Goal: Task Accomplishment & Management: Use online tool/utility

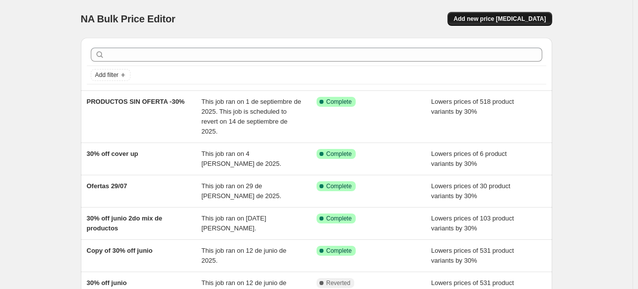
click at [490, 15] on span "Add new price [MEDICAL_DATA]" at bounding box center [499, 19] width 92 height 8
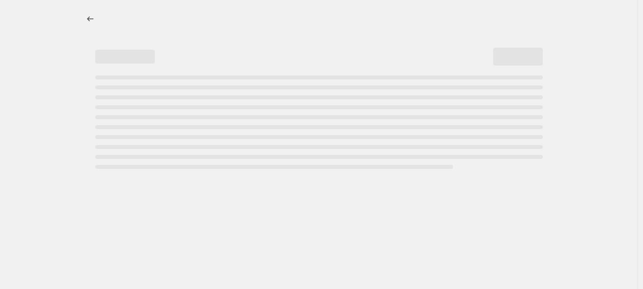
select select "percentage"
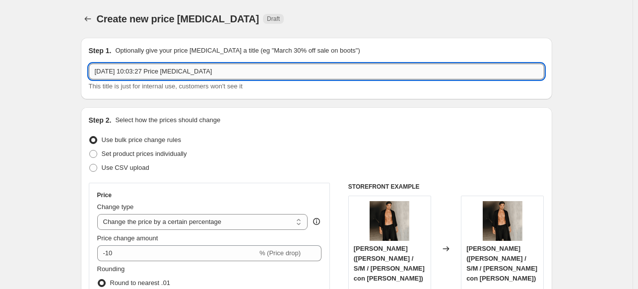
click at [144, 73] on input "[DATE] 10:03:27 Price [MEDICAL_DATA]" at bounding box center [316, 71] width 455 height 16
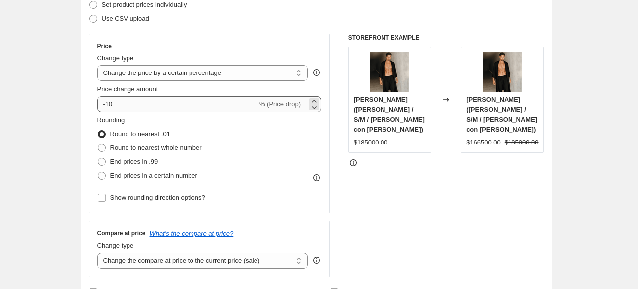
type input "Productos con descuento =0"
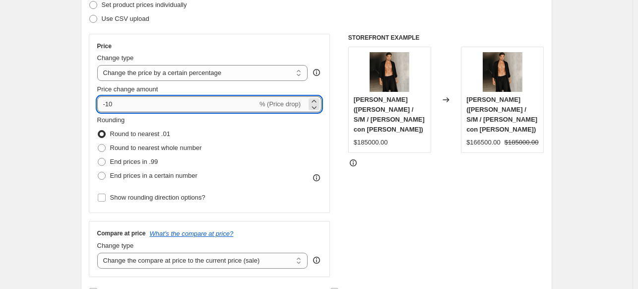
click at [129, 108] on input "-10" at bounding box center [177, 104] width 160 height 16
type input "-30"
click at [438, 222] on div "STOREFRONT EXAMPLE [PERSON_NAME] ([PERSON_NAME] / S/M / [PERSON_NAME] con [PERS…" at bounding box center [446, 155] width 196 height 243
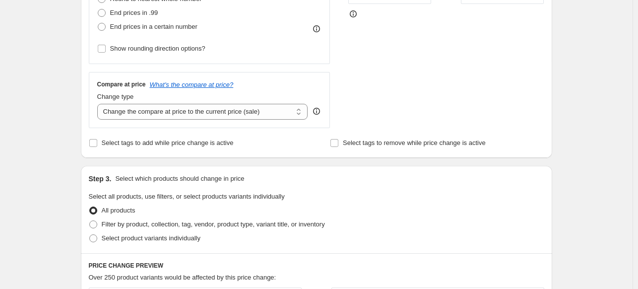
scroll to position [397, 0]
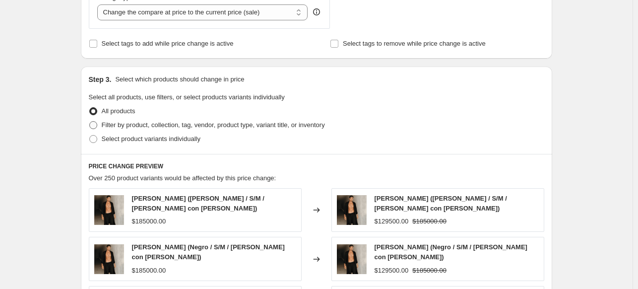
click at [96, 127] on span at bounding box center [93, 125] width 8 height 8
click at [90, 121] on input "Filter by product, collection, tag, vendor, product type, variant title, or inv…" at bounding box center [89, 121] width 0 height 0
radio input "true"
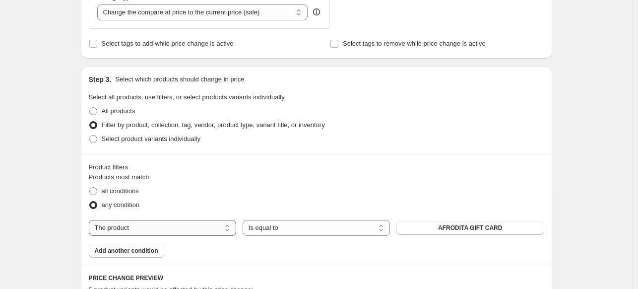
click at [143, 232] on select "The product The product's collection The product's vendor The product's status …" at bounding box center [162, 228] width 147 height 16
select select "collection"
click at [453, 228] on span "Abrigos de hombre" at bounding box center [470, 228] width 55 height 8
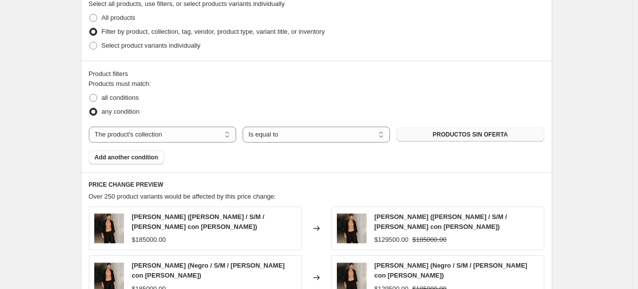
scroll to position [813, 0]
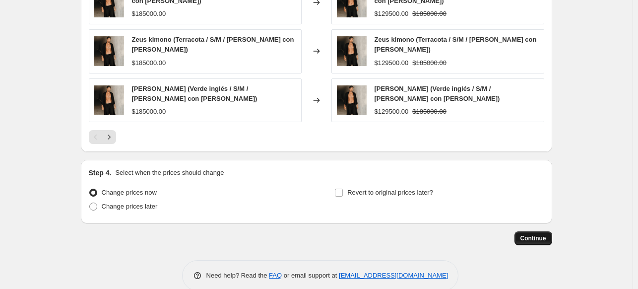
click at [528, 234] on span "Continue" at bounding box center [533, 238] width 26 height 8
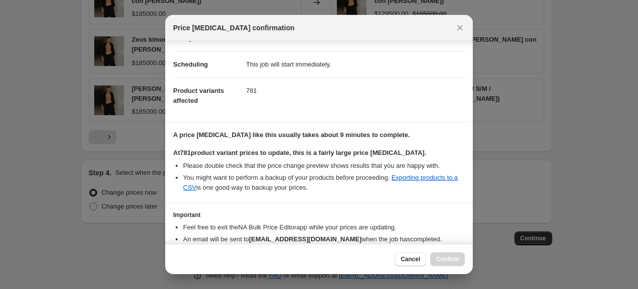
scroll to position [121, 0]
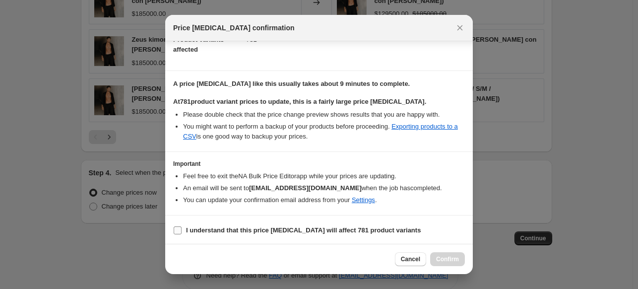
click at [246, 230] on b "I understand that this price [MEDICAL_DATA] will affect 781 product variants" at bounding box center [303, 229] width 235 height 7
click at [181, 230] on input "I understand that this price [MEDICAL_DATA] will affect 781 product variants" at bounding box center [178, 230] width 8 height 8
checkbox input "true"
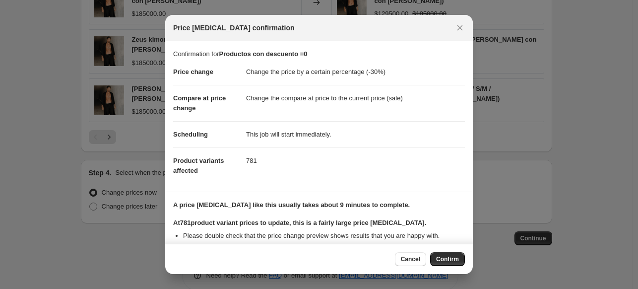
scroll to position [0, 0]
click at [400, 263] on button "Cancel" at bounding box center [410, 259] width 31 height 14
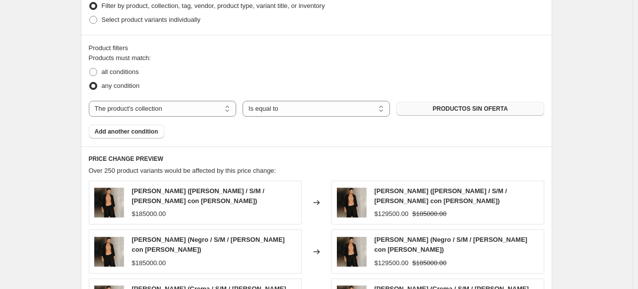
scroll to position [764, 0]
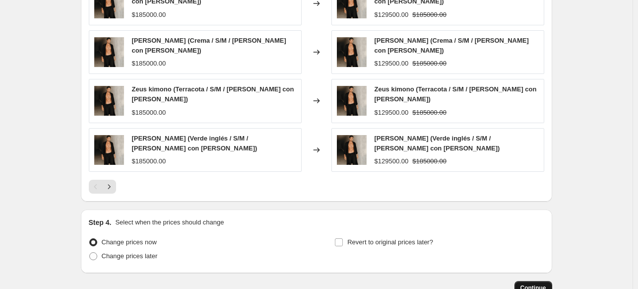
click at [530, 284] on span "Continue" at bounding box center [533, 288] width 26 height 8
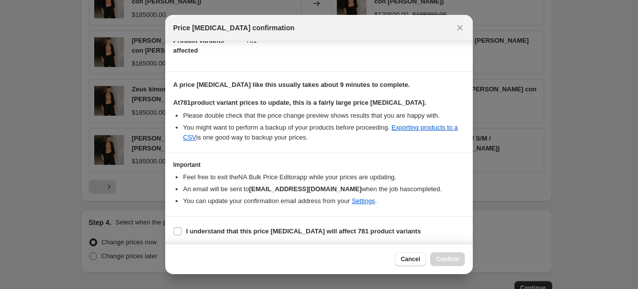
scroll to position [121, 0]
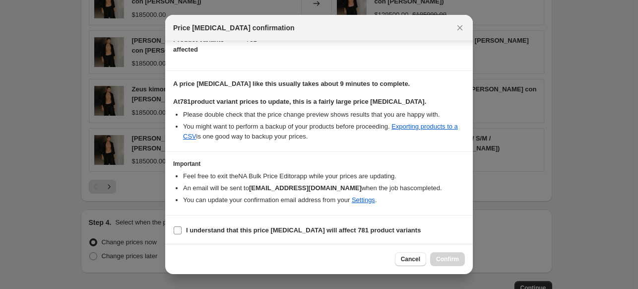
click at [178, 234] on label "I understand that this price [MEDICAL_DATA] will affect 781 product variants" at bounding box center [296, 230] width 247 height 14
click at [178, 234] on input "I understand that this price [MEDICAL_DATA] will affect 781 product variants" at bounding box center [178, 230] width 8 height 8
checkbox input "true"
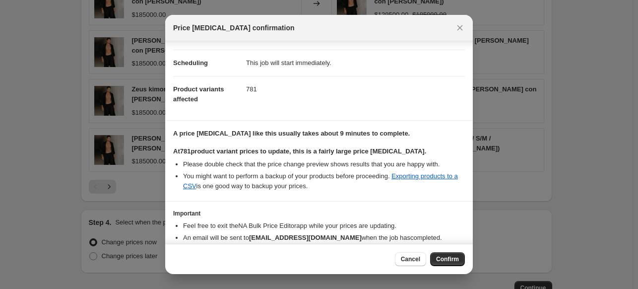
scroll to position [0, 0]
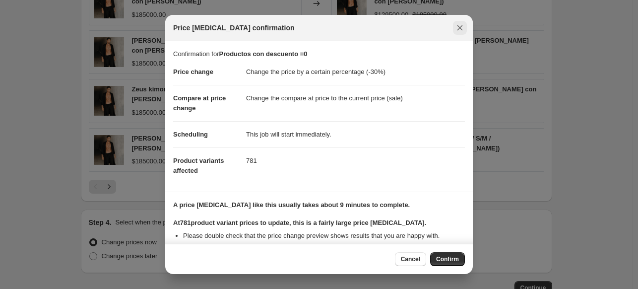
click at [452, 31] on div "Price [MEDICAL_DATA] confirmation" at bounding box center [319, 28] width 292 height 10
click at [462, 24] on icon "Close" at bounding box center [460, 28] width 10 height 10
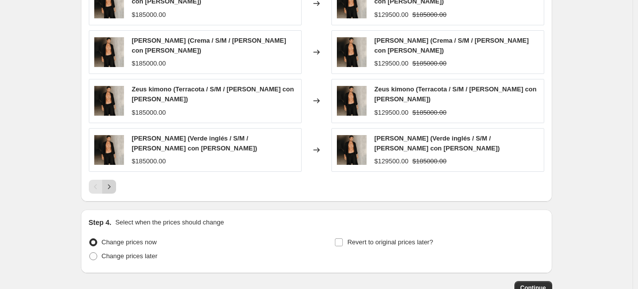
click at [109, 181] on icon "Next" at bounding box center [109, 186] width 10 height 10
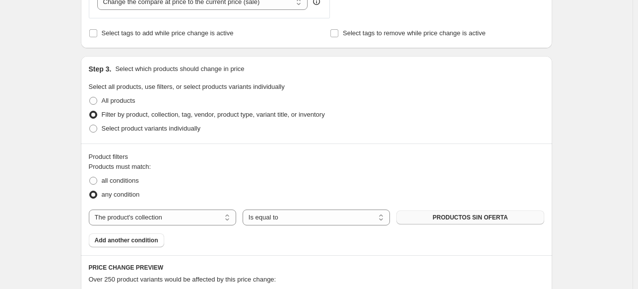
scroll to position [466, 0]
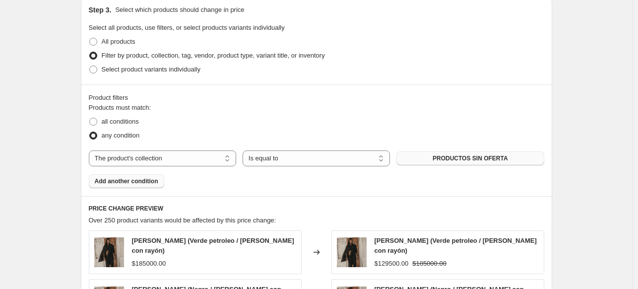
click at [112, 179] on span "Add another condition" at bounding box center [126, 181] width 63 height 8
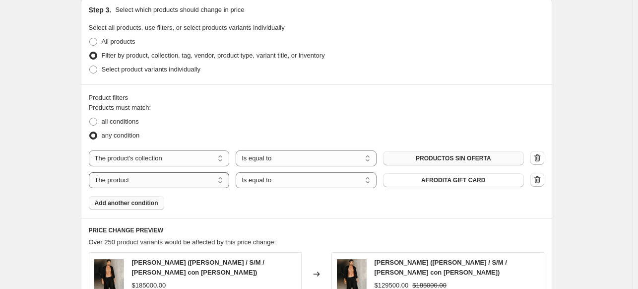
click at [122, 180] on select "The product The product's collection The product's vendor The product's status …" at bounding box center [159, 180] width 141 height 16
select select "product_status"
click at [60, 179] on div "Create new price [MEDICAL_DATA]. This page is ready Create new price [MEDICAL_D…" at bounding box center [316, 104] width 632 height 1140
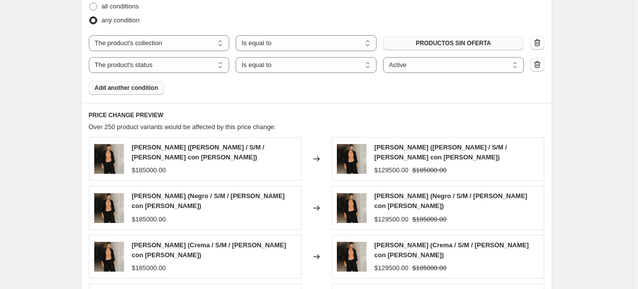
scroll to position [565, 0]
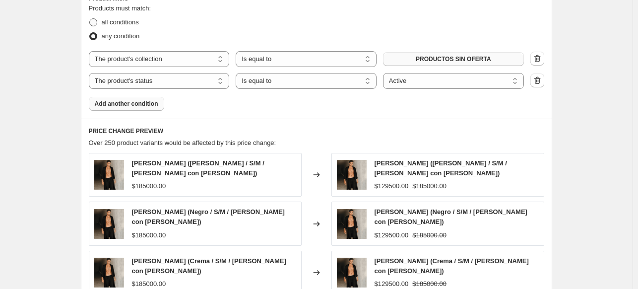
click at [101, 22] on label "all conditions" at bounding box center [114, 22] width 50 height 14
click at [90, 19] on input "all conditions" at bounding box center [89, 18] width 0 height 0
radio input "true"
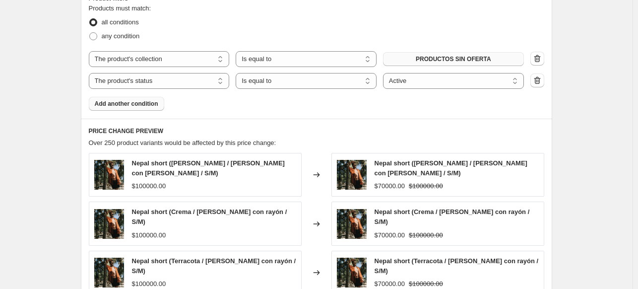
click at [68, 128] on div "Create new price [MEDICAL_DATA]. This page is ready Create new price [MEDICAL_D…" at bounding box center [316, 3] width 632 height 1137
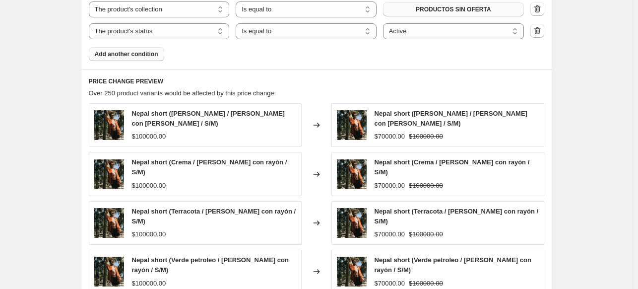
scroll to position [835, 0]
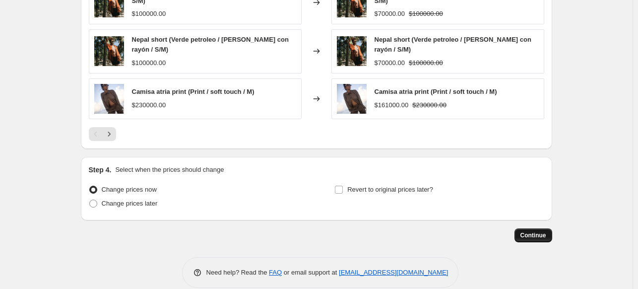
click at [538, 231] on span "Continue" at bounding box center [533, 235] width 26 height 8
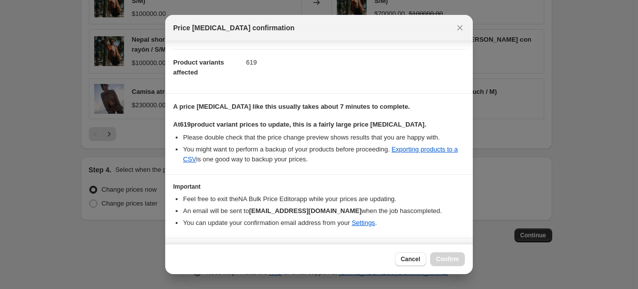
scroll to position [121, 0]
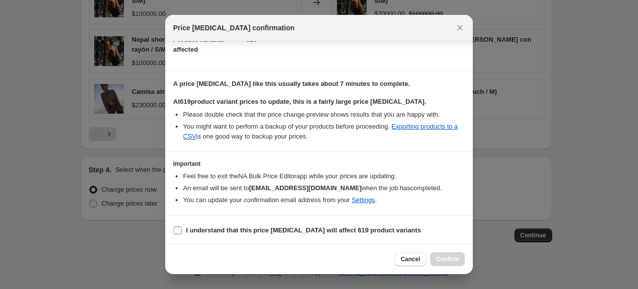
click at [177, 228] on input "I understand that this price [MEDICAL_DATA] will affect 619 product variants" at bounding box center [178, 230] width 8 height 8
checkbox input "true"
click at [446, 258] on span "Confirm" at bounding box center [447, 259] width 23 height 8
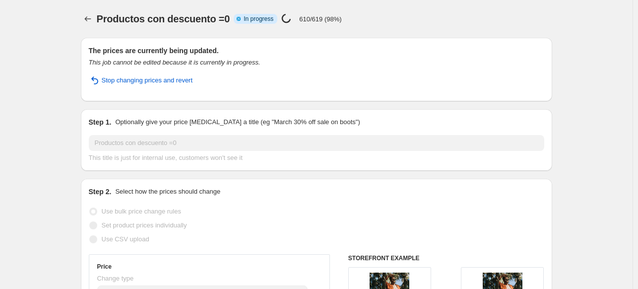
select select "percentage"
select select "collection"
select select "product_status"
